Goal: Transaction & Acquisition: Purchase product/service

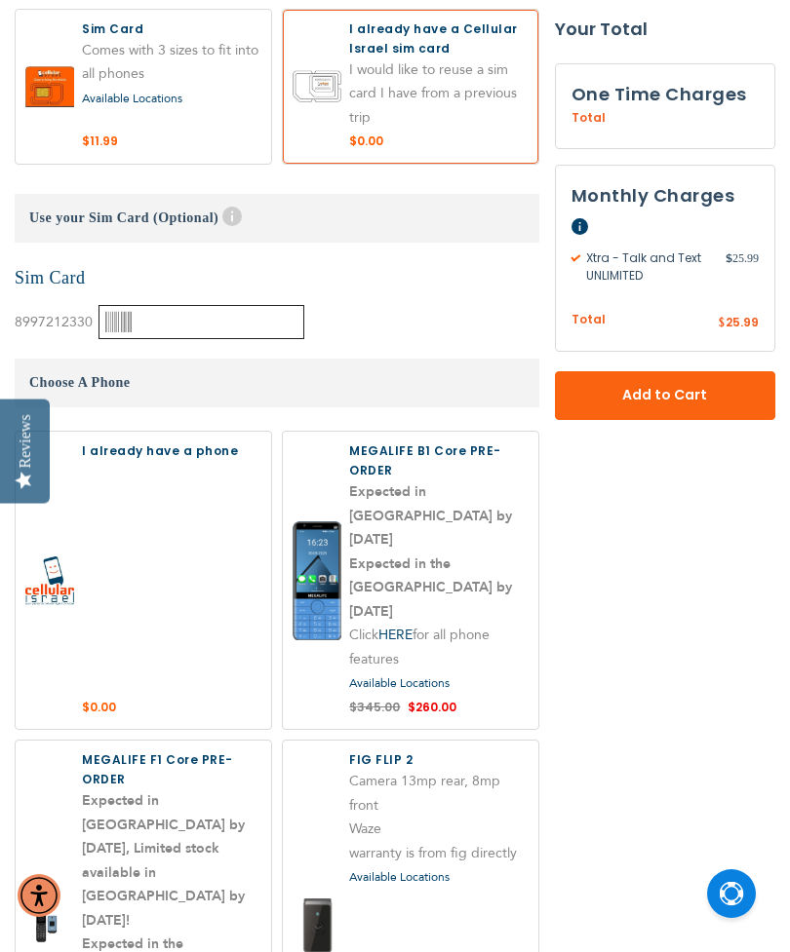
click at [175, 330] on input "text" at bounding box center [201, 322] width 206 height 34
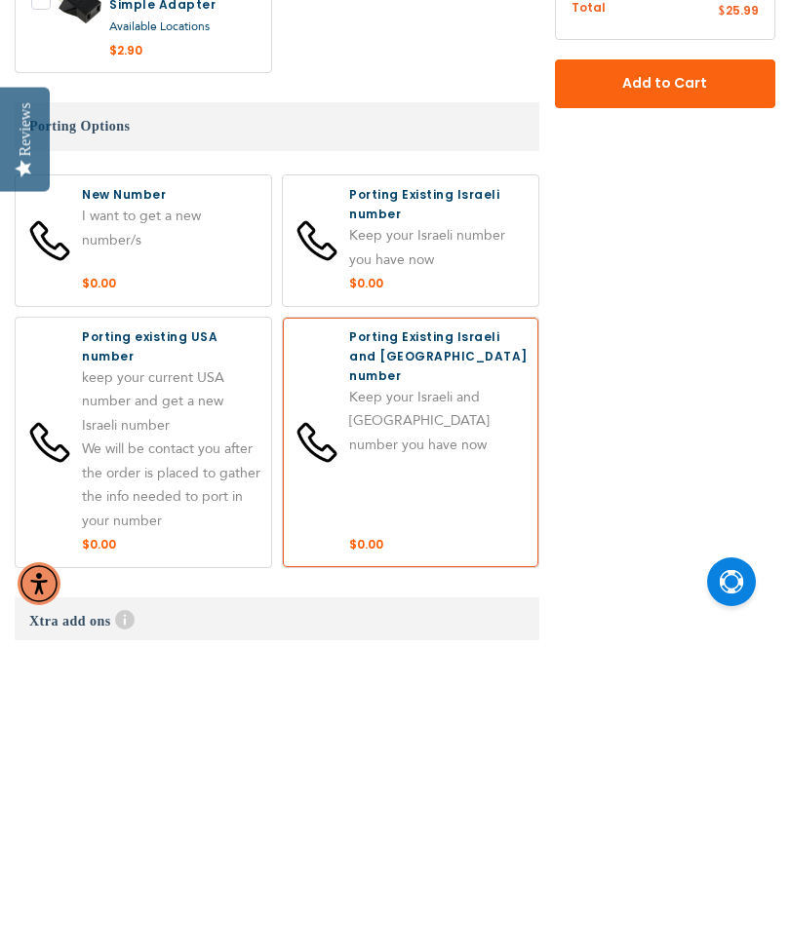
scroll to position [3885, 0]
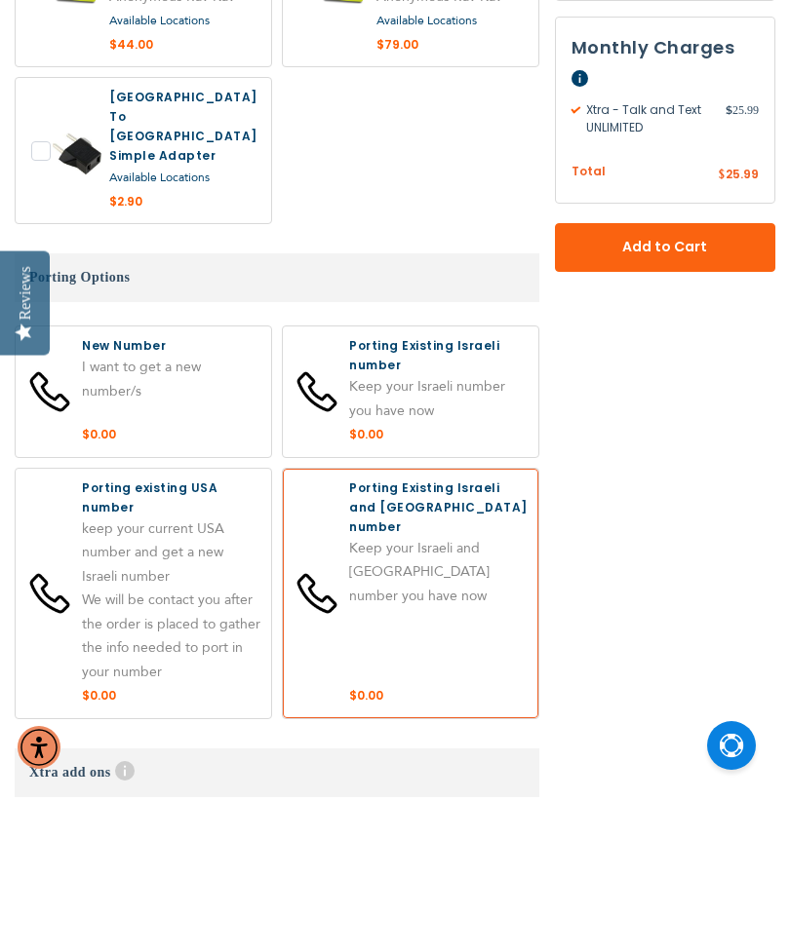
type input "0003608528"
click at [207, 475] on label at bounding box center [143, 540] width 255 height 131
radio input "true"
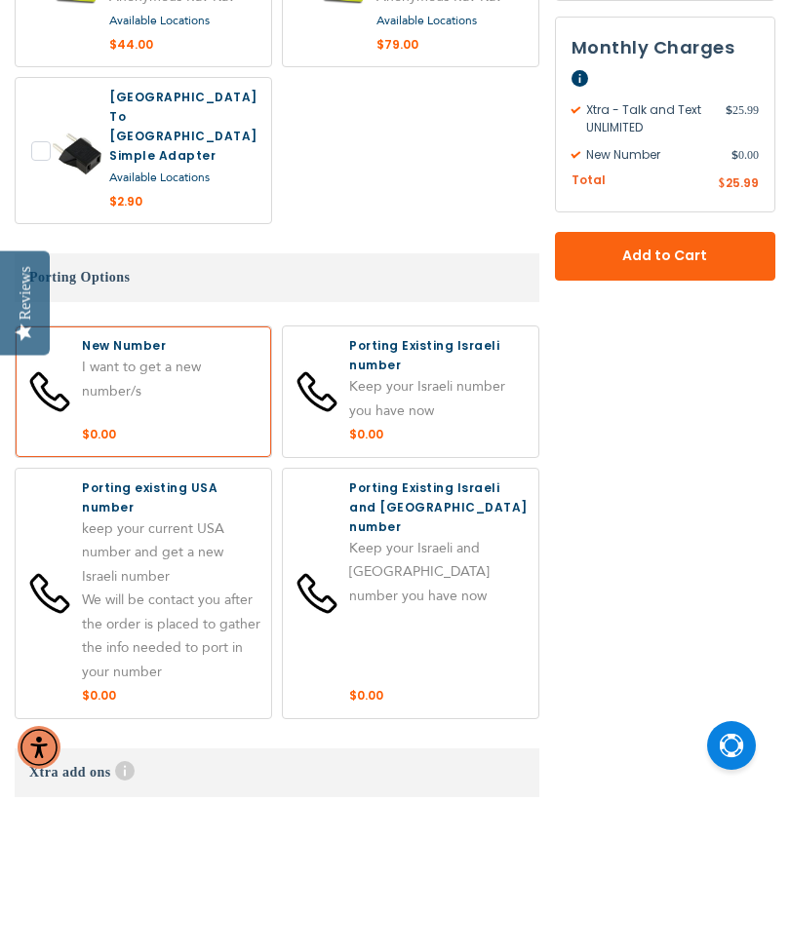
scroll to position [4034, 0]
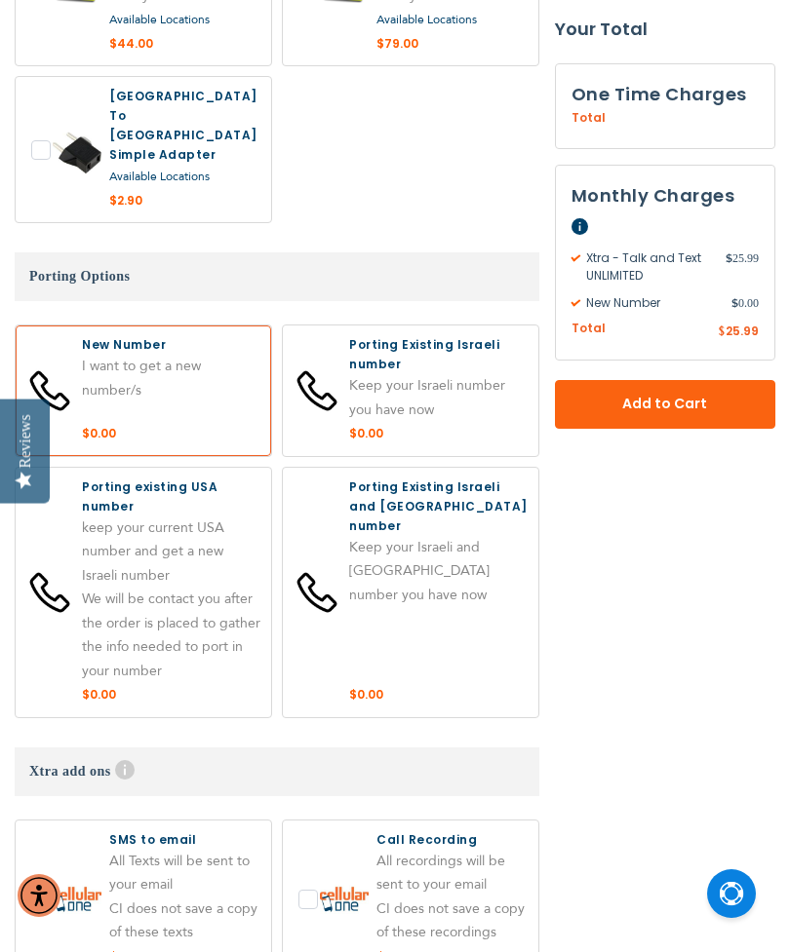
click at [683, 399] on span "Add to Cart" at bounding box center [665, 404] width 92 height 20
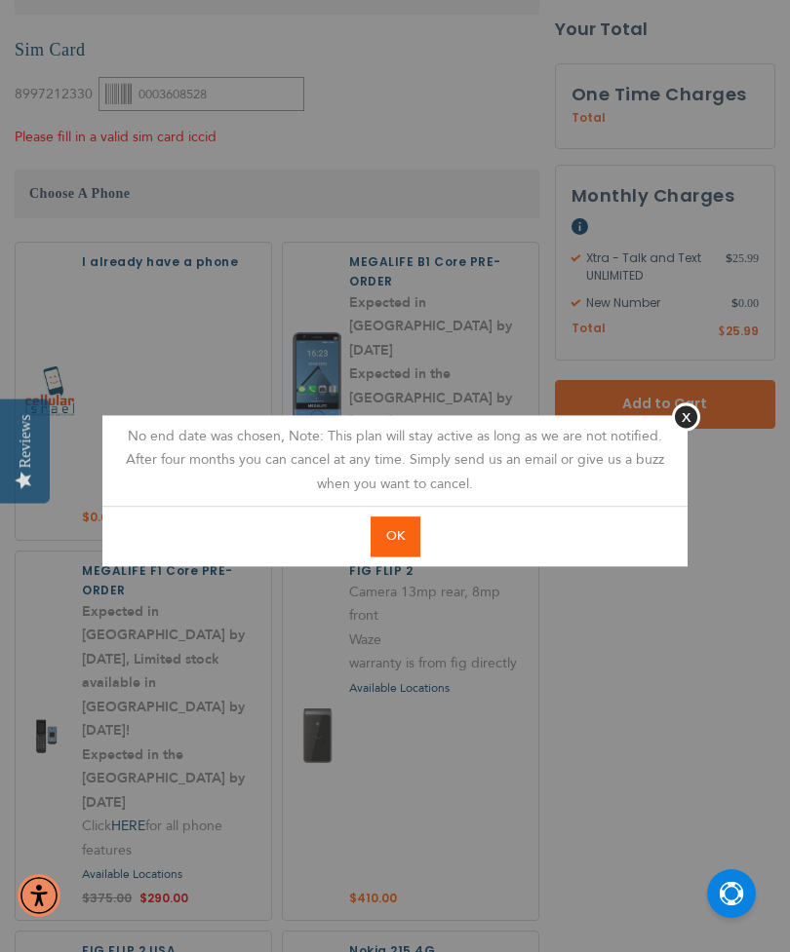
scroll to position [2096, 0]
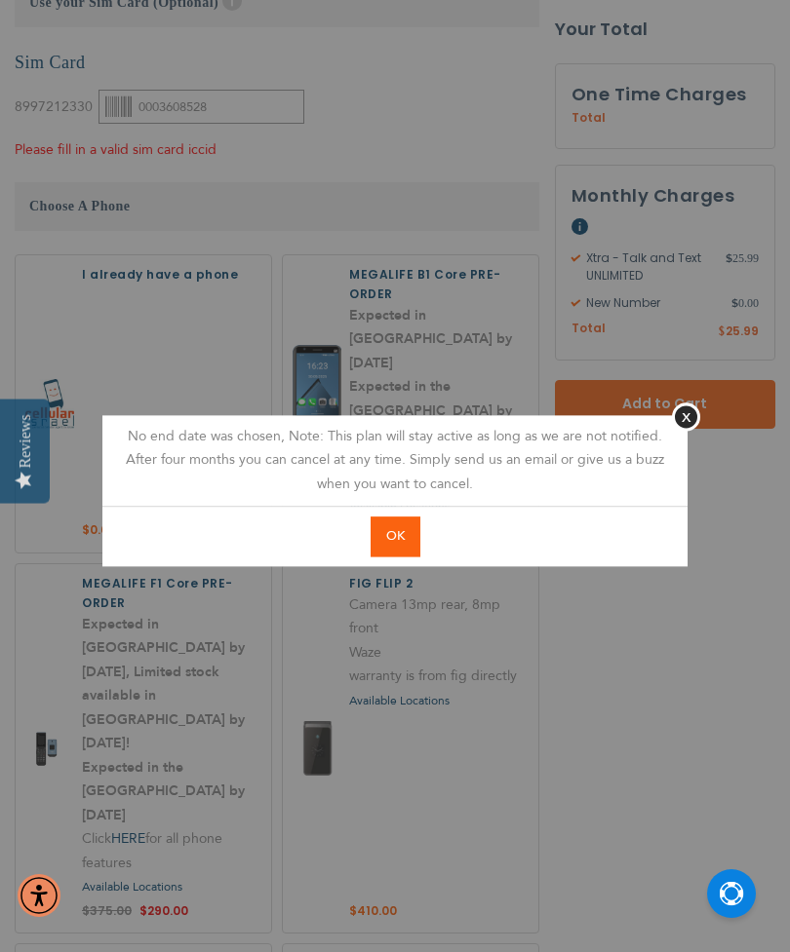
click at [394, 545] on span "OK" at bounding box center [395, 536] width 19 height 18
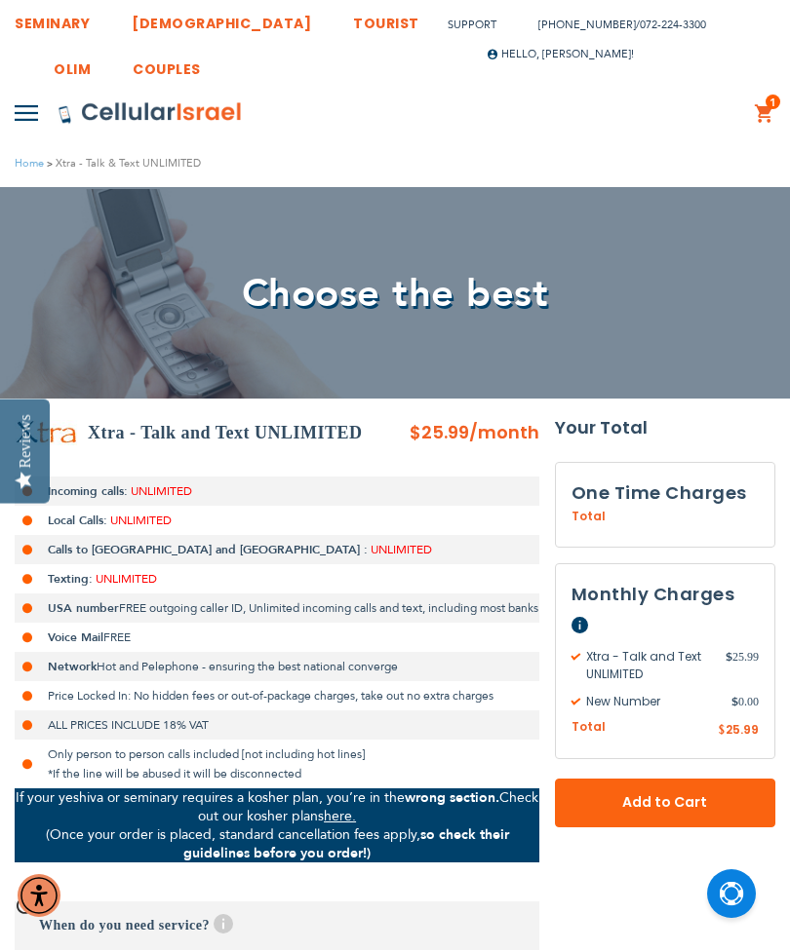
scroll to position [0, 0]
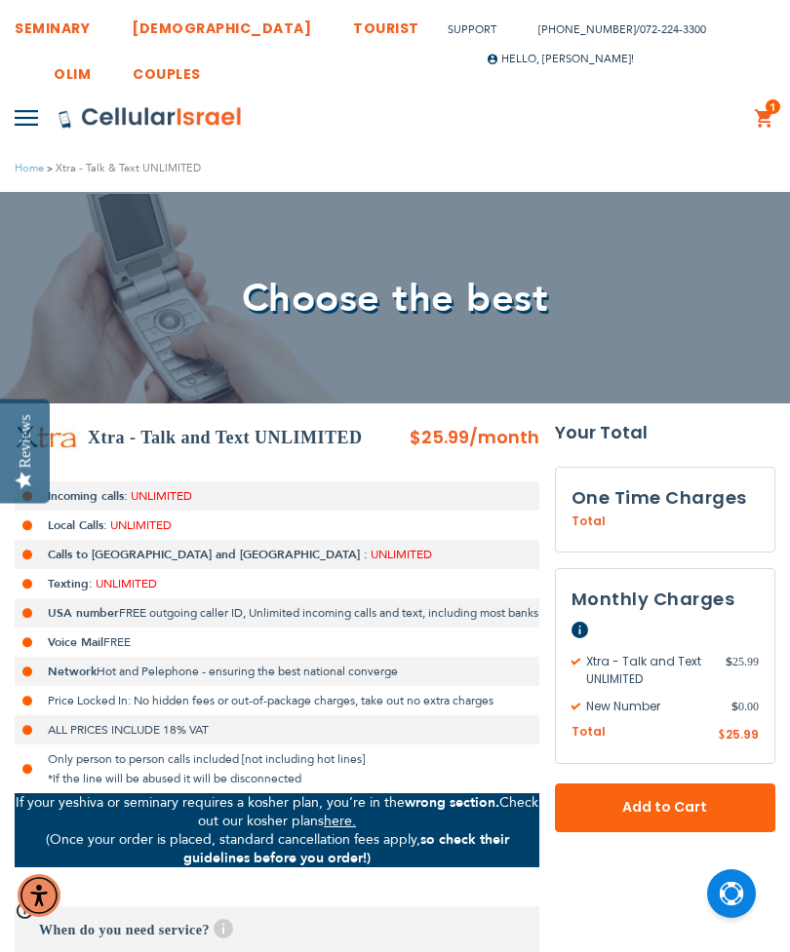
click at [767, 122] on link "1 1 items My Cart" at bounding box center [764, 118] width 21 height 23
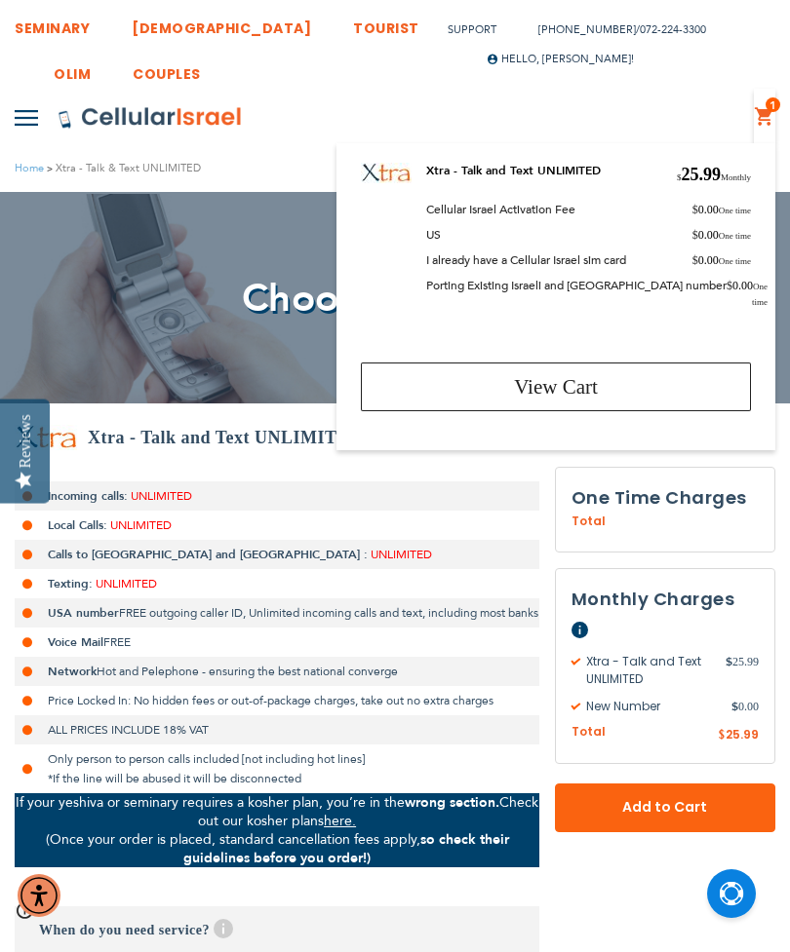
click at [581, 375] on span "View Cart" at bounding box center [556, 386] width 84 height 23
